Goal: Check status: Check status

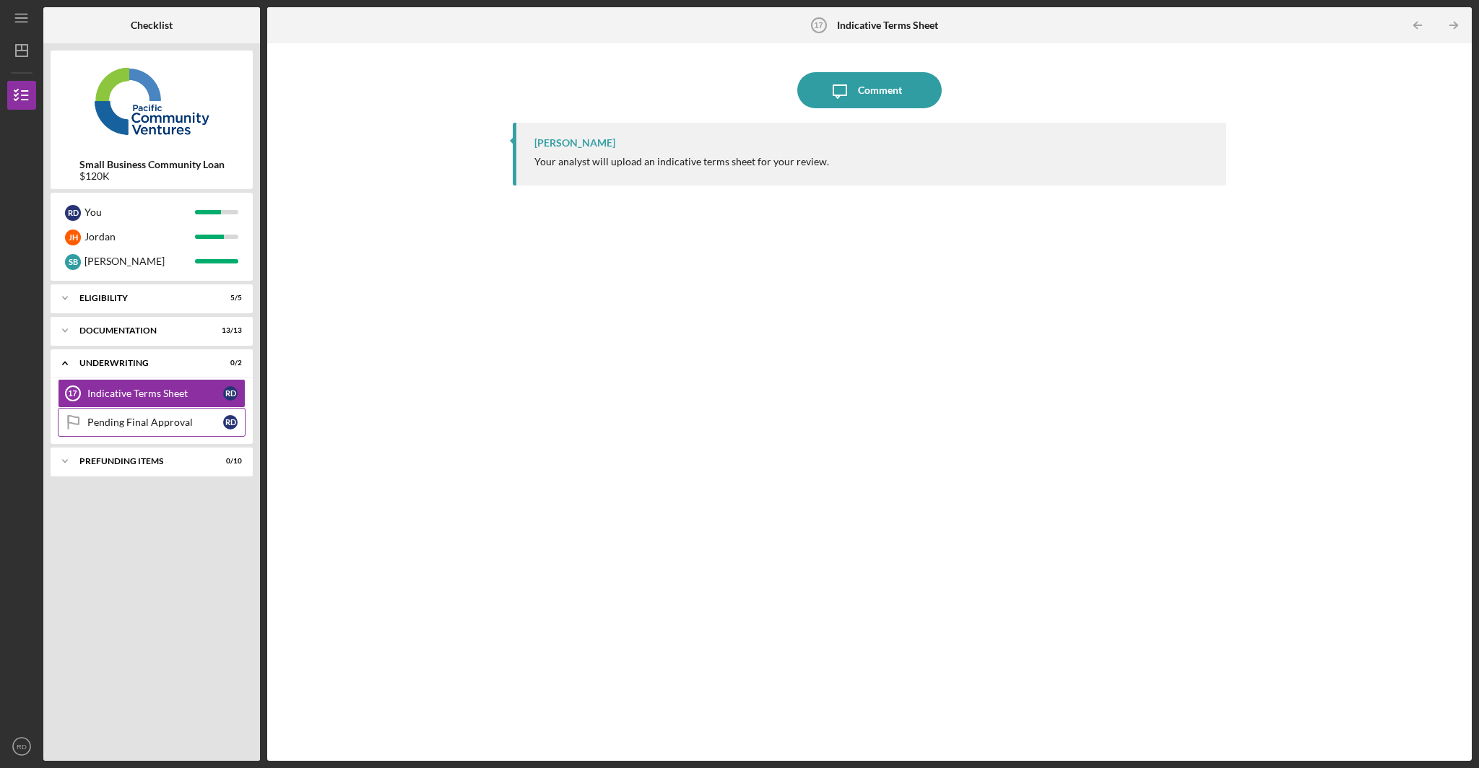
click at [159, 425] on div "Pending Final Approval" at bounding box center [155, 423] width 136 height 12
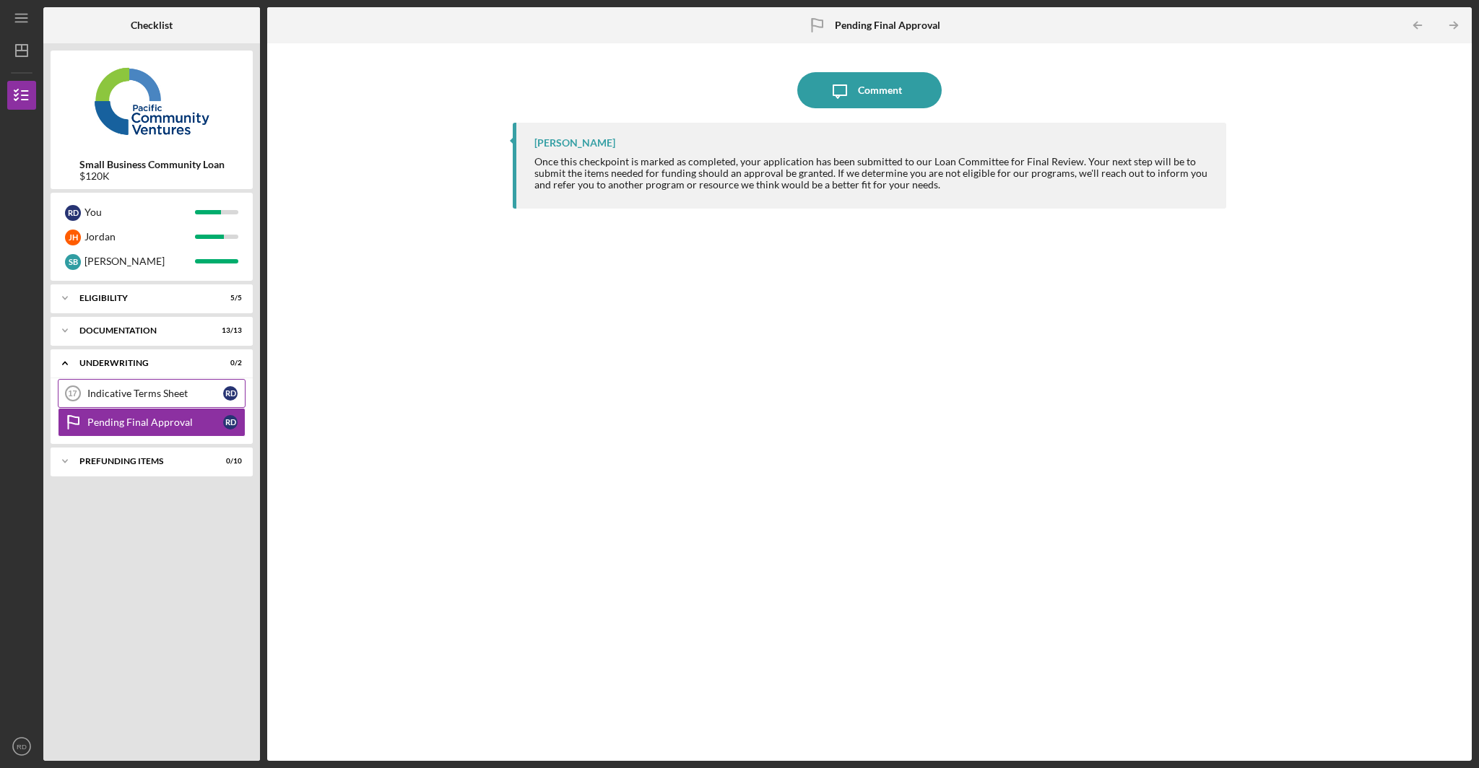
click at [178, 400] on link "Indicative Terms Sheet 17 Indicative Terms Sheet R D" at bounding box center [152, 393] width 188 height 29
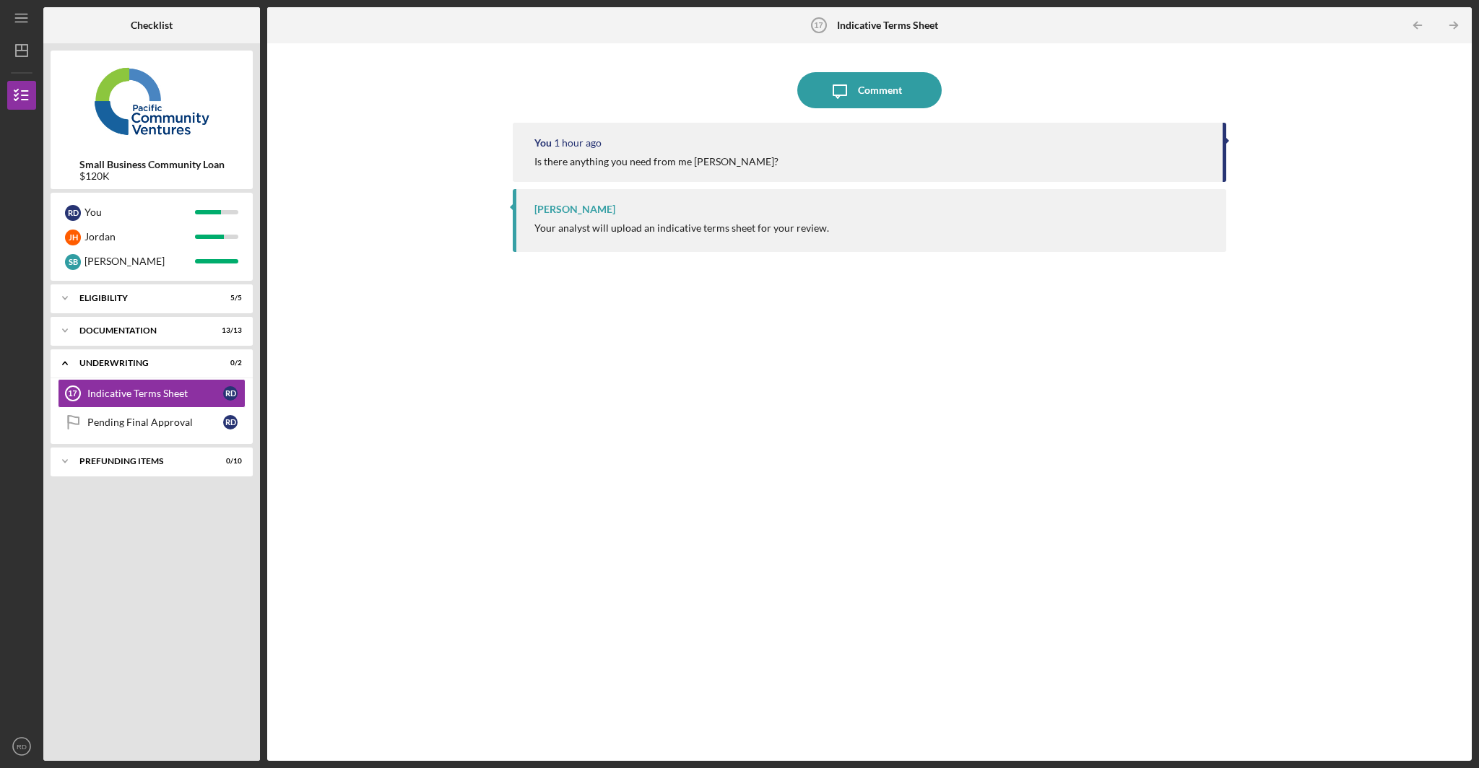
click at [670, 236] on div "[PERSON_NAME] Your analyst will upload an indicative terms sheet for your revie…" at bounding box center [870, 220] width 714 height 63
click at [678, 171] on div "You 1 hour ago Is there anything you need from me [PERSON_NAME]?" at bounding box center [870, 152] width 714 height 59
click at [136, 425] on div "Pending Final Approval" at bounding box center [155, 423] width 136 height 12
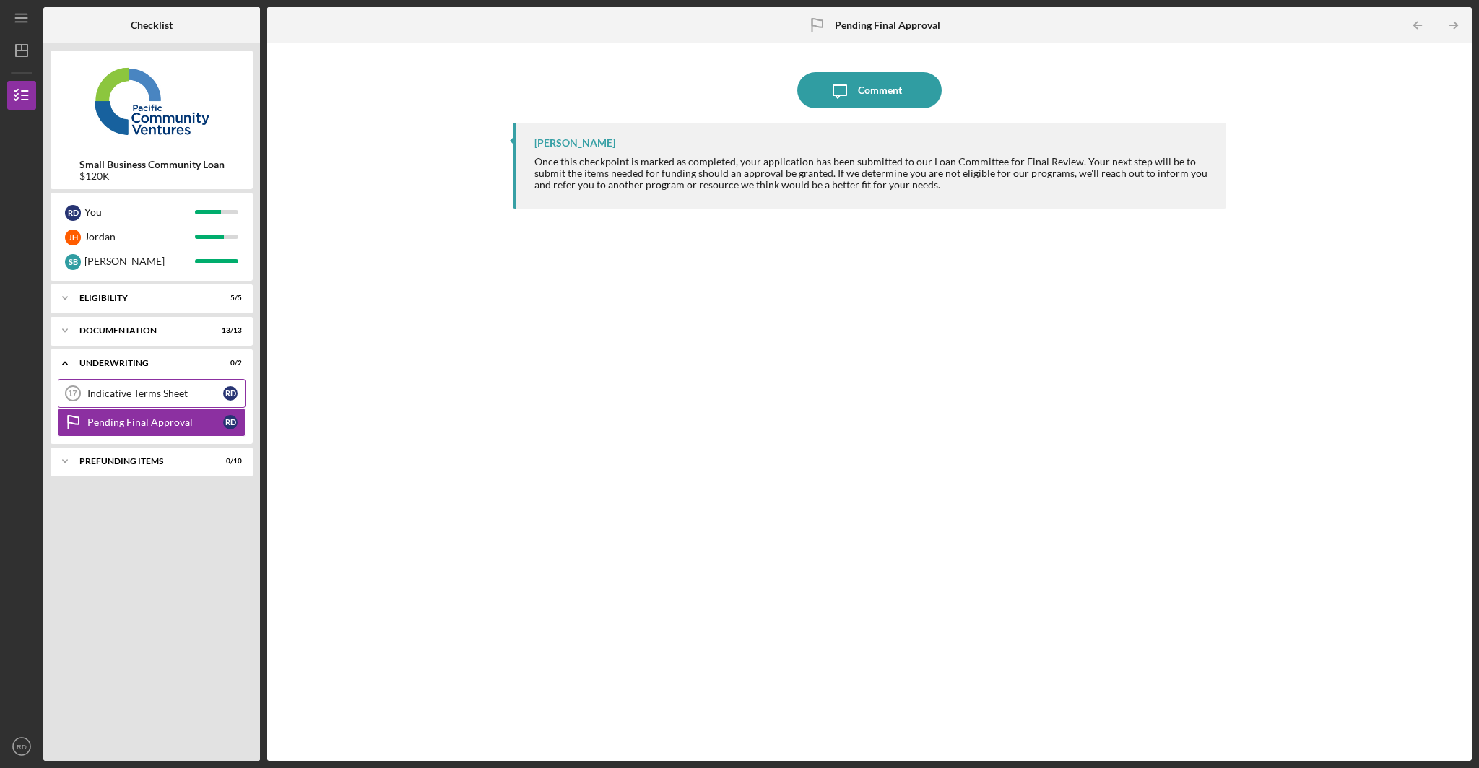
click at [156, 398] on div "Indicative Terms Sheet" at bounding box center [155, 394] width 136 height 12
